Goal: Task Accomplishment & Management: Manage account settings

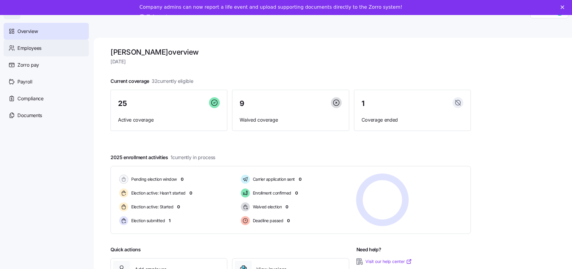
click at [29, 45] on span "Employees" at bounding box center [29, 48] width 24 height 8
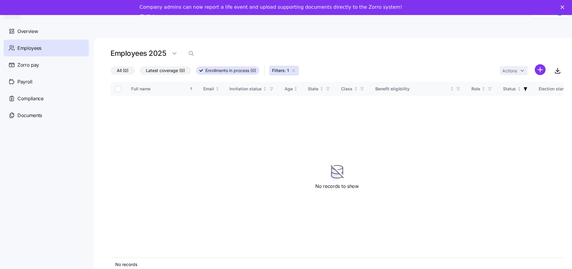
click at [564, 8] on icon "Close" at bounding box center [562, 7] width 4 height 4
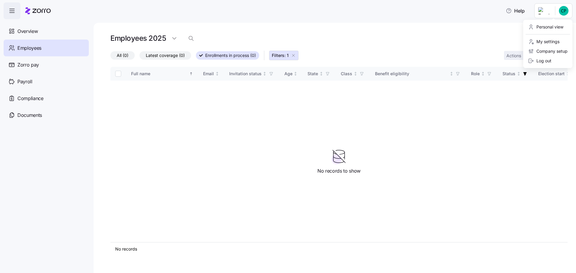
click at [564, 11] on html "Help Overview Employees Zorro pay Payroll Compliance Documents Employees 2025 A…" at bounding box center [288, 135] width 576 height 270
click at [557, 28] on div "Personal view" at bounding box center [545, 27] width 35 height 7
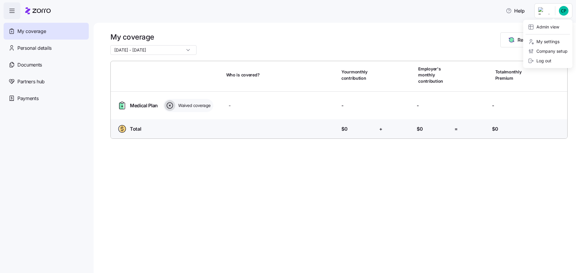
click at [560, 13] on html "Help My coverage Personal details Documents Partners hub Payments My coverage […" at bounding box center [288, 135] width 576 height 270
click at [552, 25] on div "Admin view" at bounding box center [543, 27] width 31 height 7
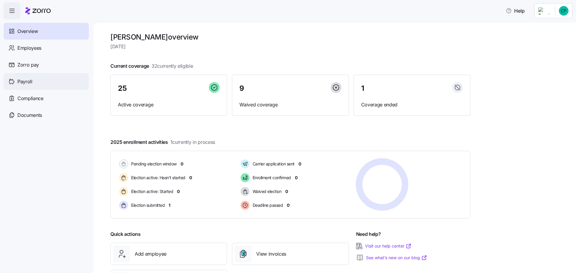
drag, startPoint x: 31, startPoint y: 81, endPoint x: 41, endPoint y: 81, distance: 9.9
click at [30, 81] on span "Payroll" at bounding box center [24, 82] width 15 height 8
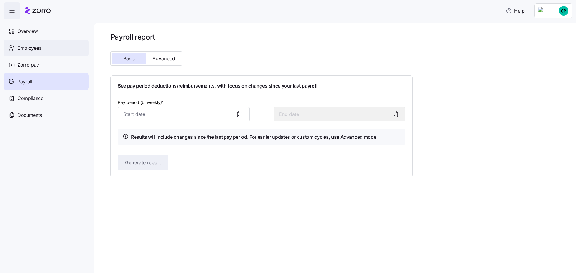
click at [26, 48] on span "Employees" at bounding box center [29, 48] width 24 height 8
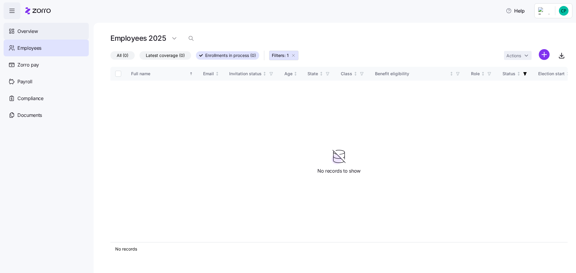
click at [31, 32] on span "Overview" at bounding box center [27, 32] width 20 height 8
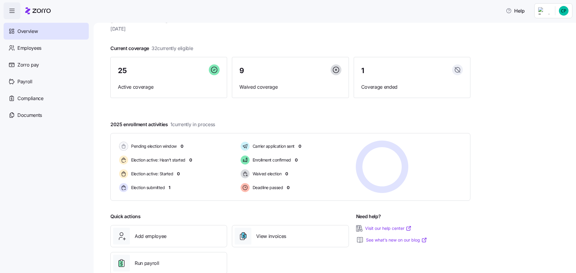
scroll to position [33, 0]
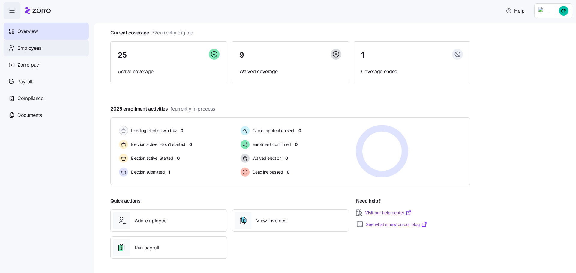
click at [34, 43] on div "Employees" at bounding box center [46, 48] width 85 height 17
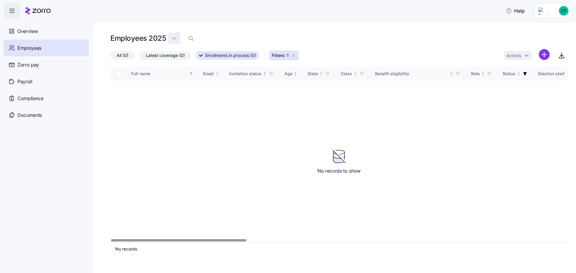
click at [169, 37] on html "Help Overview Employees Zorro pay Payroll Compliance Documents Employees 2025 A…" at bounding box center [288, 135] width 576 height 270
click at [29, 30] on span "Overview" at bounding box center [27, 32] width 20 height 8
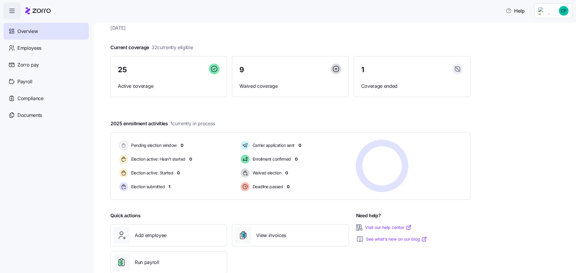
scroll to position [33, 0]
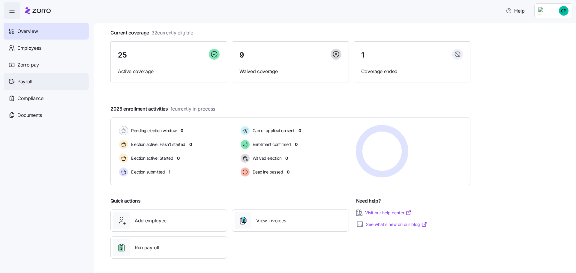
click at [37, 79] on div "Payroll" at bounding box center [46, 81] width 85 height 17
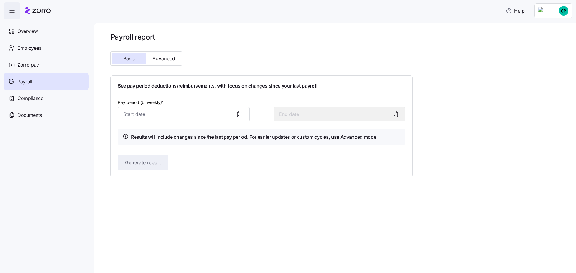
click at [36, 62] on span "Zorro pay" at bounding box center [28, 65] width 22 height 8
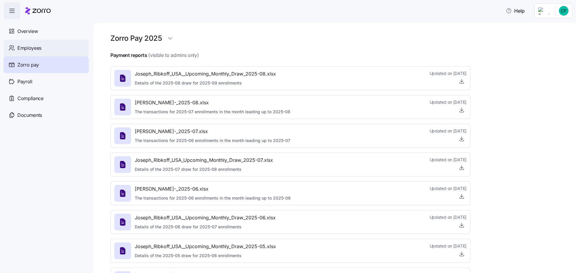
click at [41, 50] on span "Employees" at bounding box center [29, 48] width 24 height 8
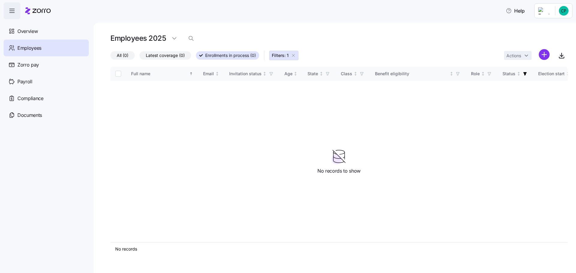
click at [11, 9] on icon "button" at bounding box center [11, 10] width 7 height 7
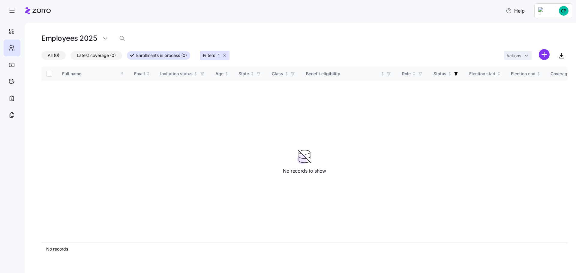
click at [225, 55] on icon "button" at bounding box center [224, 55] width 5 height 5
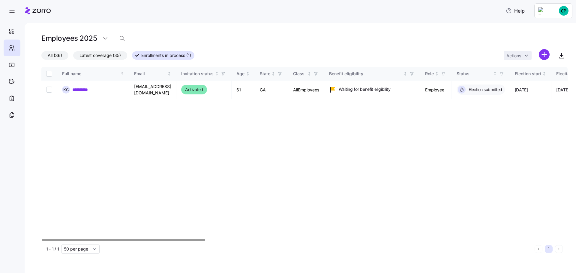
click at [113, 53] on span "Latest coverage (35)" at bounding box center [100, 56] width 41 height 8
click at [73, 57] on input "Latest coverage (35)" at bounding box center [73, 57] width 0 height 0
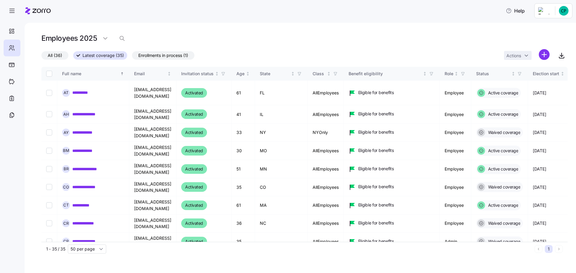
click at [57, 56] on span "All (36)" at bounding box center [55, 56] width 14 height 8
click at [41, 57] on input "All (36)" at bounding box center [41, 57] width 0 height 0
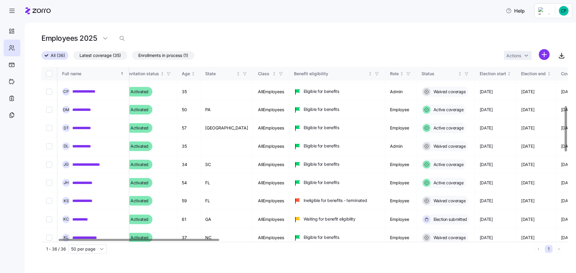
scroll to position [150, 2]
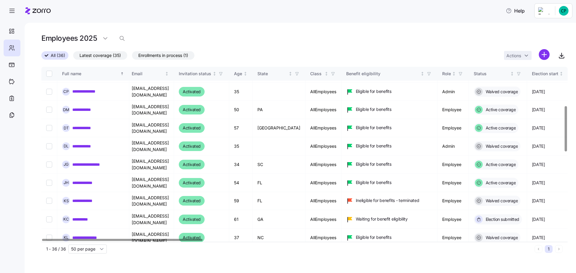
click at [178, 239] on div at bounding box center [122, 240] width 161 height 2
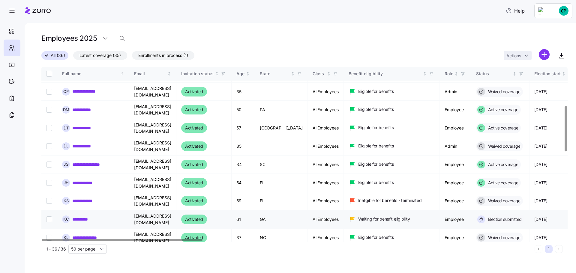
click at [81, 217] on link "**********" at bounding box center [82, 220] width 20 height 6
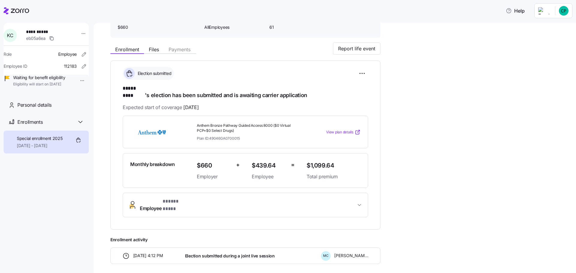
scroll to position [60, 0]
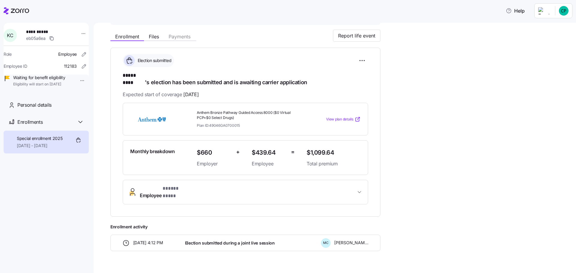
click at [347, 117] on span "View plan details" at bounding box center [339, 120] width 27 height 6
click at [358, 189] on icon "button" at bounding box center [359, 192] width 6 height 6
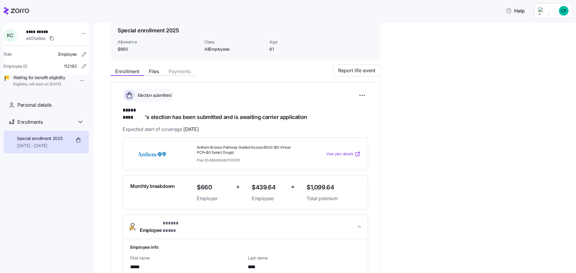
scroll to position [0, 0]
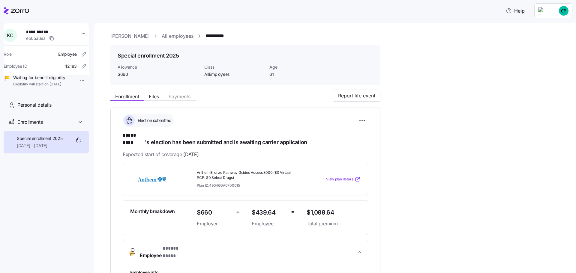
click at [46, 80] on span "Waiting for benefit eligibility" at bounding box center [39, 78] width 52 height 6
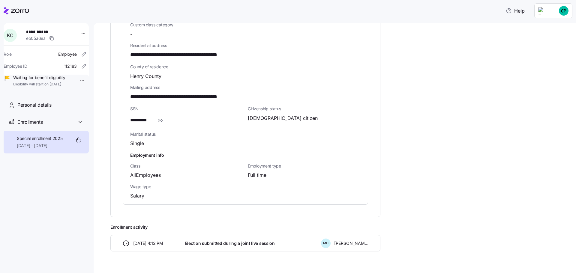
scroll to position [370, 0]
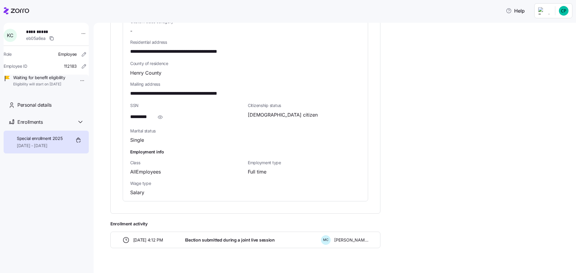
click at [549, 20] on main "**********" at bounding box center [288, 135] width 576 height 270
click at [549, 19] on div "Help" at bounding box center [288, 10] width 569 height 17
click at [551, 8] on html "**********" at bounding box center [288, 135] width 576 height 270
click at [546, 44] on div "Log out" at bounding box center [539, 46] width 23 height 7
